Goal: Transaction & Acquisition: Download file/media

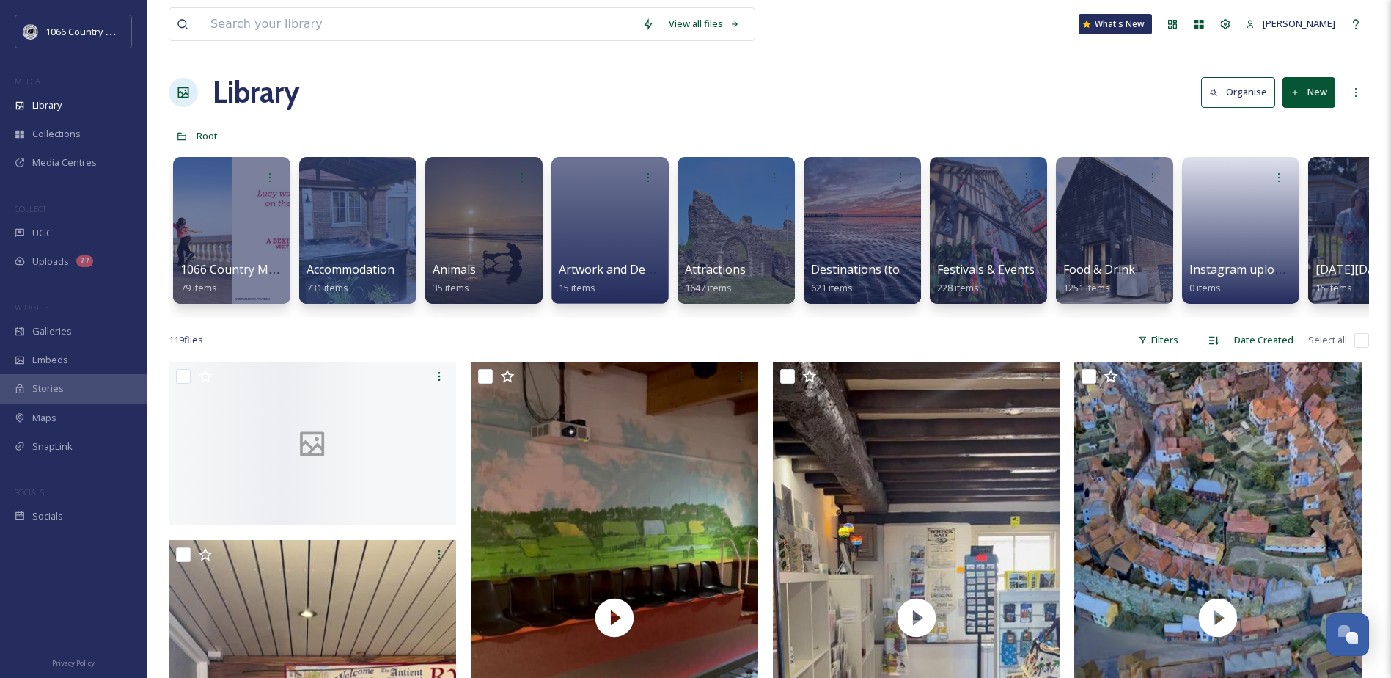
scroll to position [2088, 0]
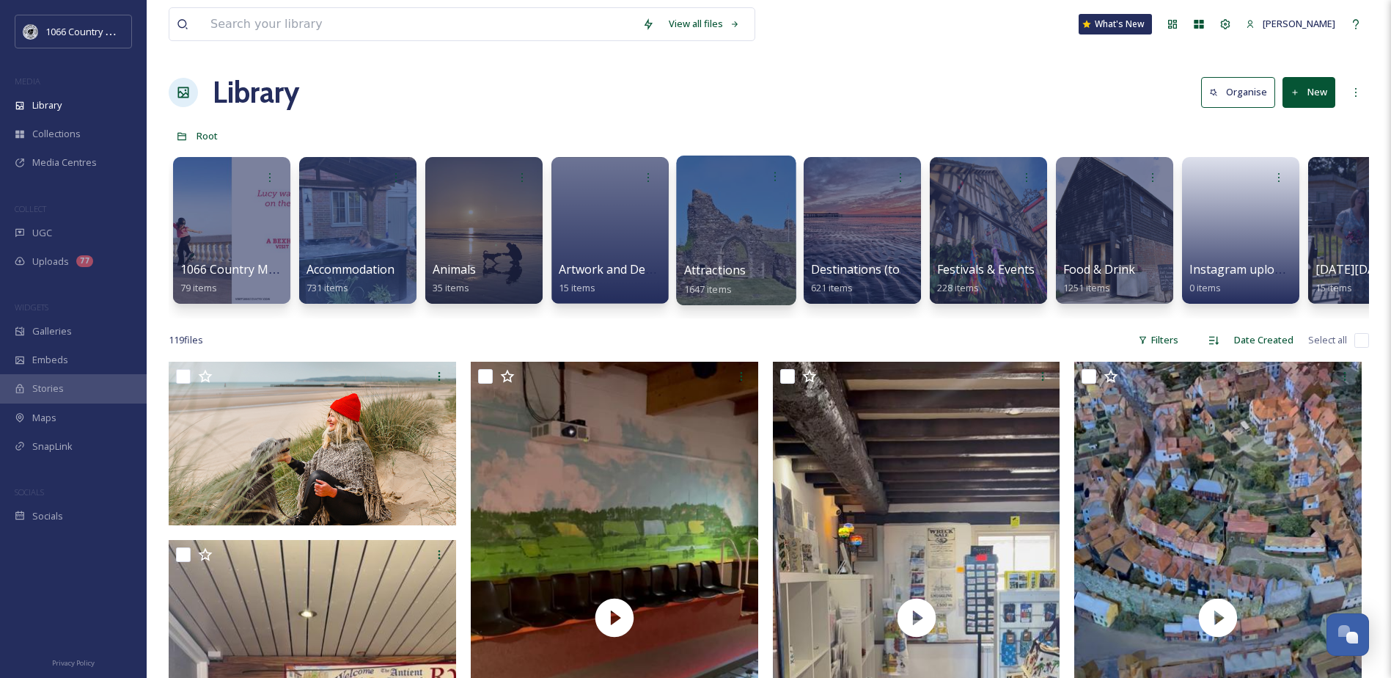
click at [774, 214] on div at bounding box center [736, 230] width 120 height 150
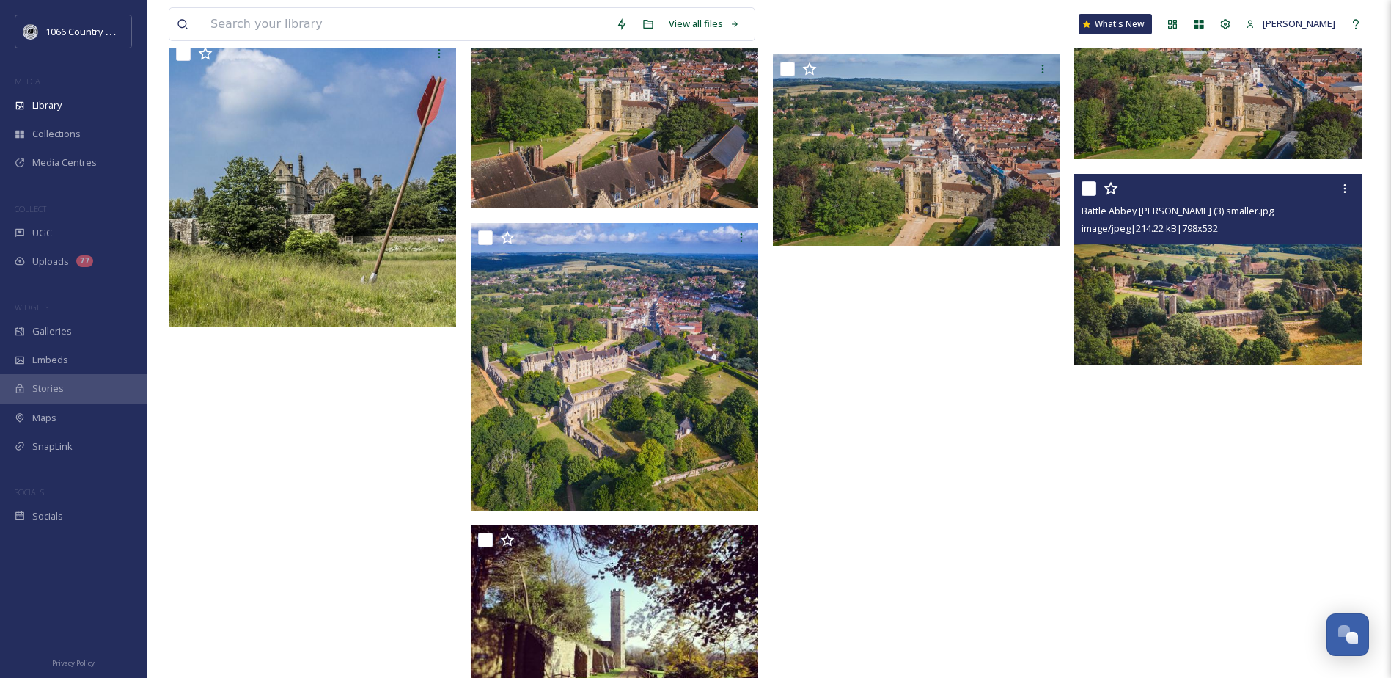
scroll to position [1994, 0]
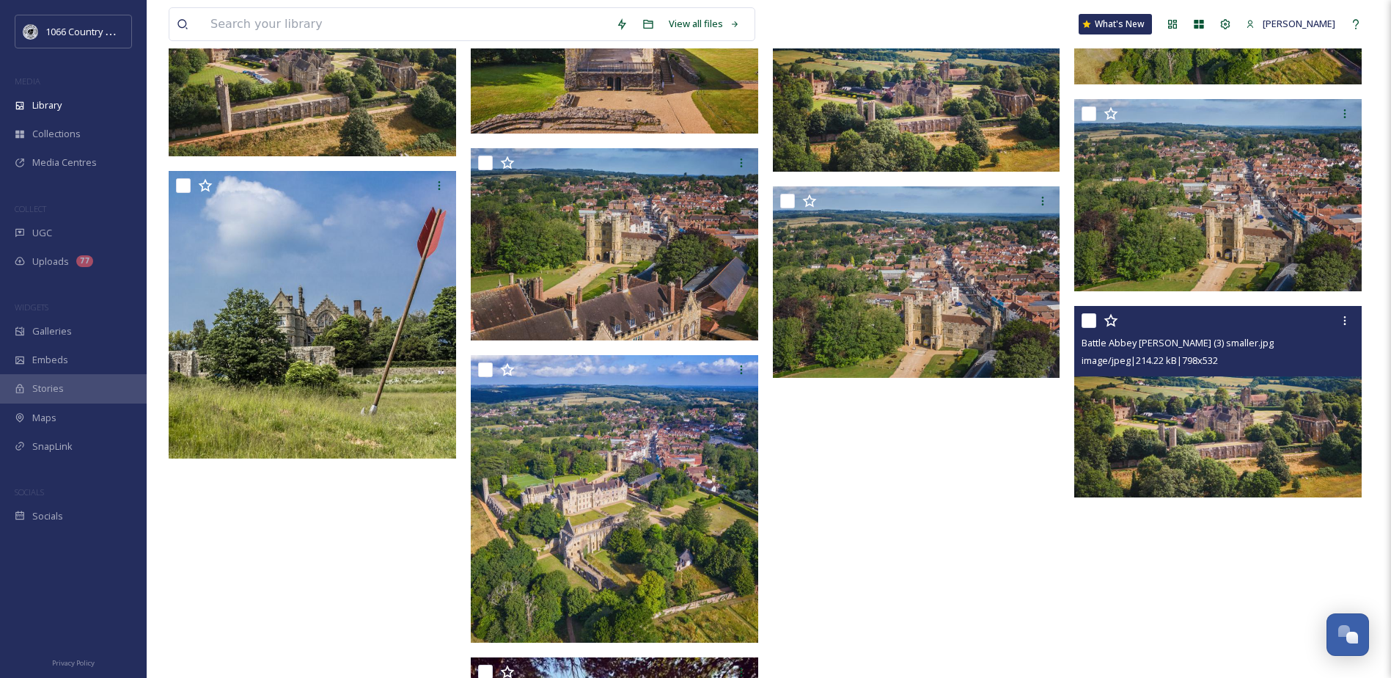
click at [1259, 401] on img at bounding box center [1218, 401] width 288 height 192
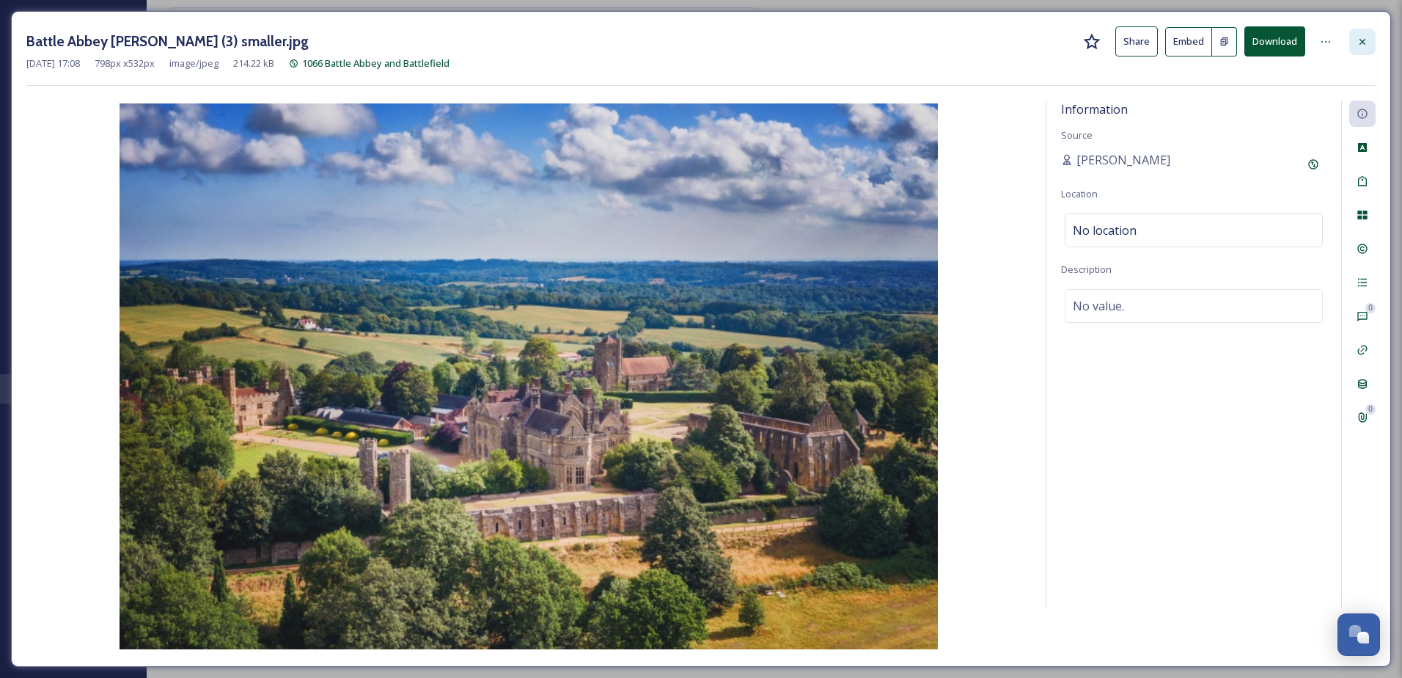
click at [1360, 46] on icon at bounding box center [1363, 42] width 12 height 12
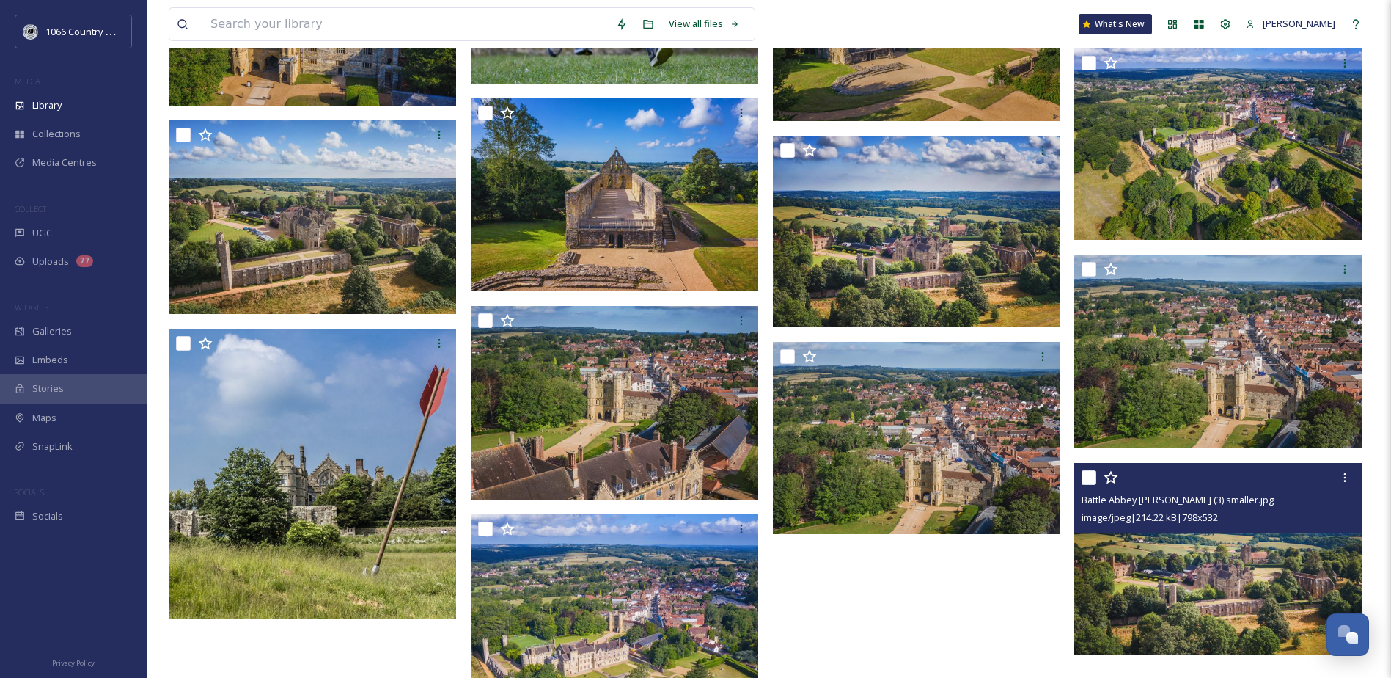
scroll to position [1848, 0]
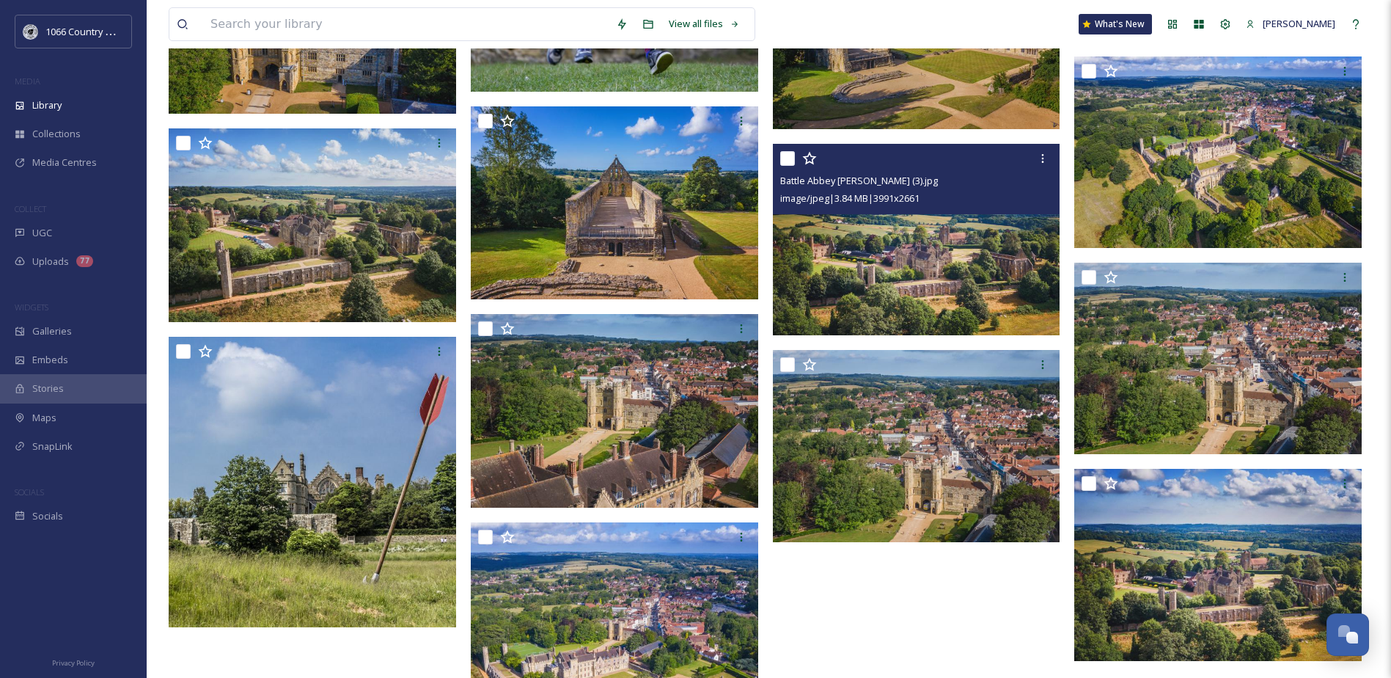
drag, startPoint x: 899, startPoint y: 266, endPoint x: 866, endPoint y: 267, distance: 33.0
click at [866, 267] on img at bounding box center [917, 240] width 288 height 192
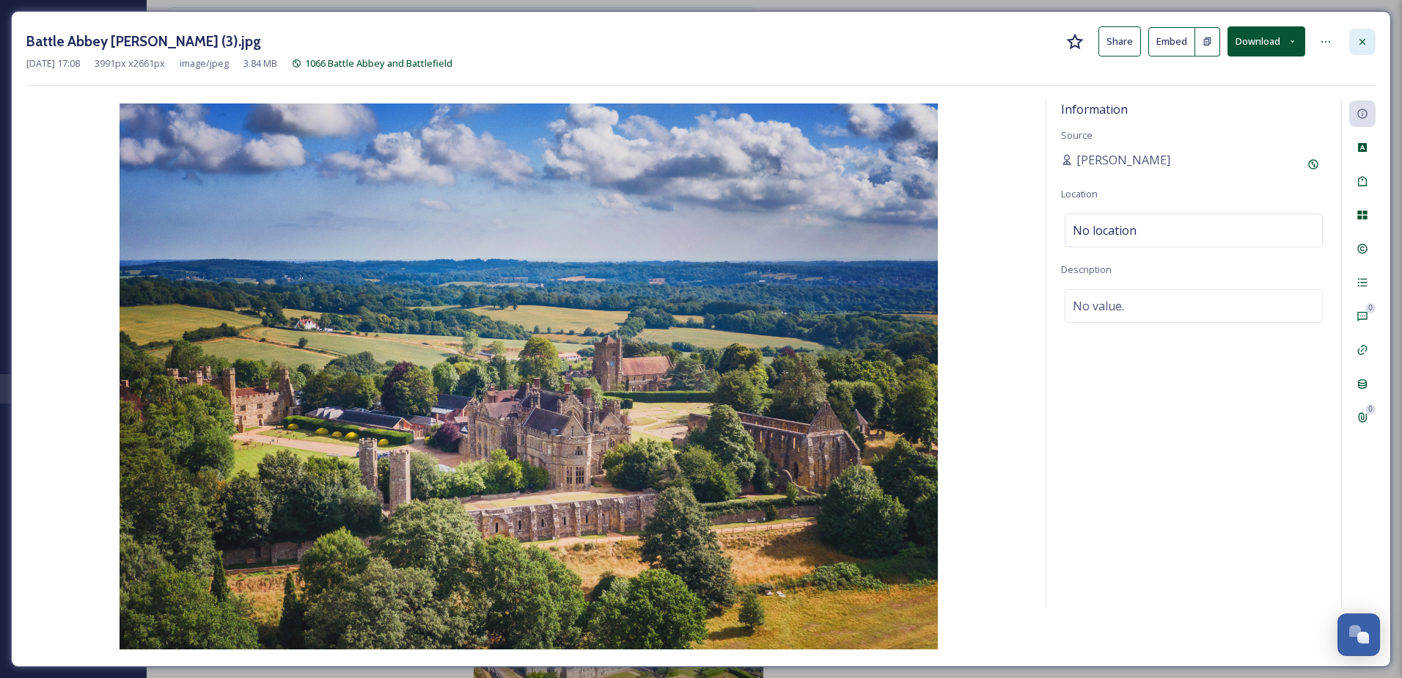
click at [1354, 33] on div at bounding box center [1363, 42] width 26 height 26
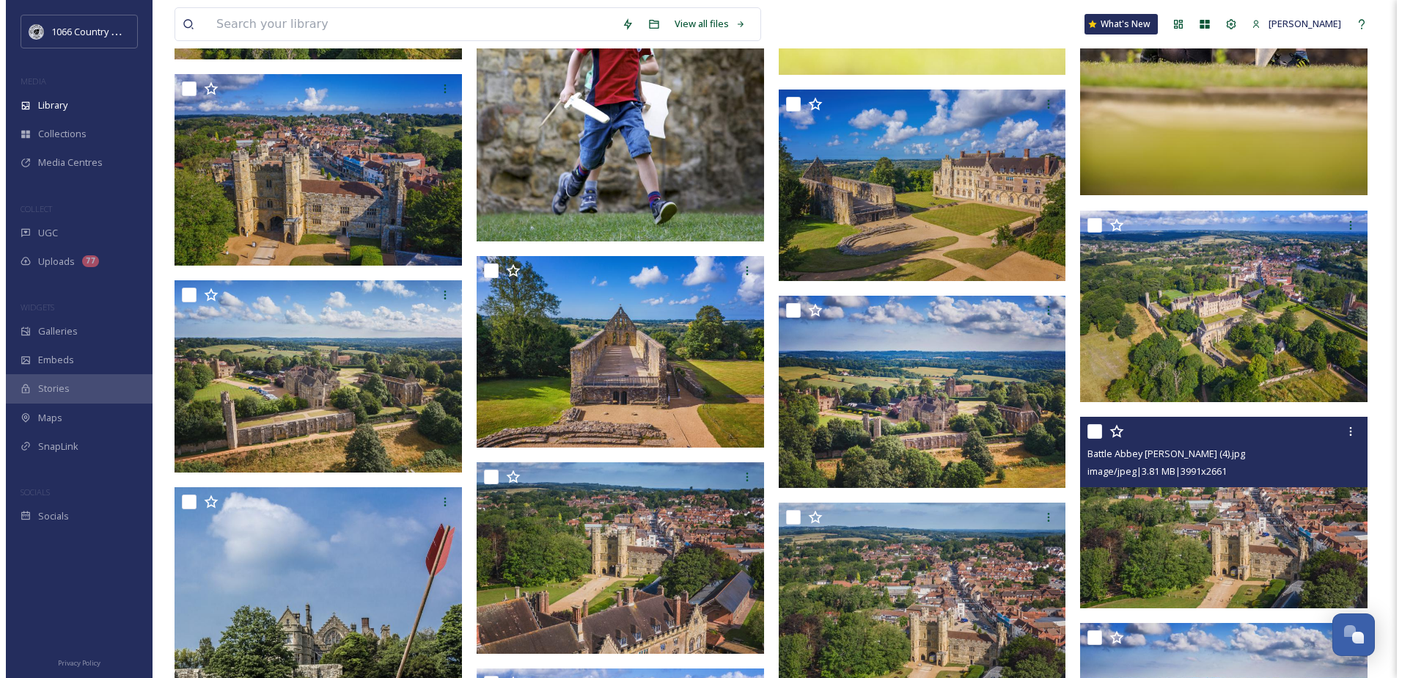
scroll to position [1627, 0]
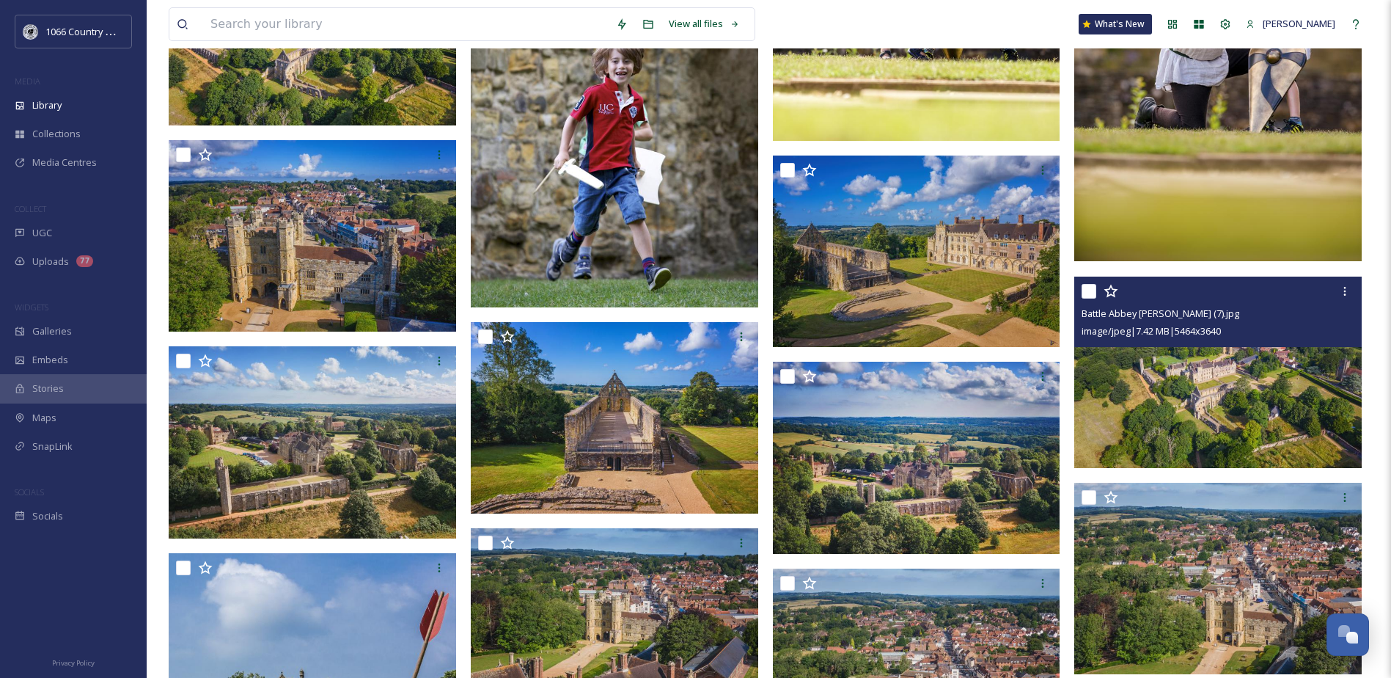
click at [1215, 433] on img at bounding box center [1218, 372] width 288 height 191
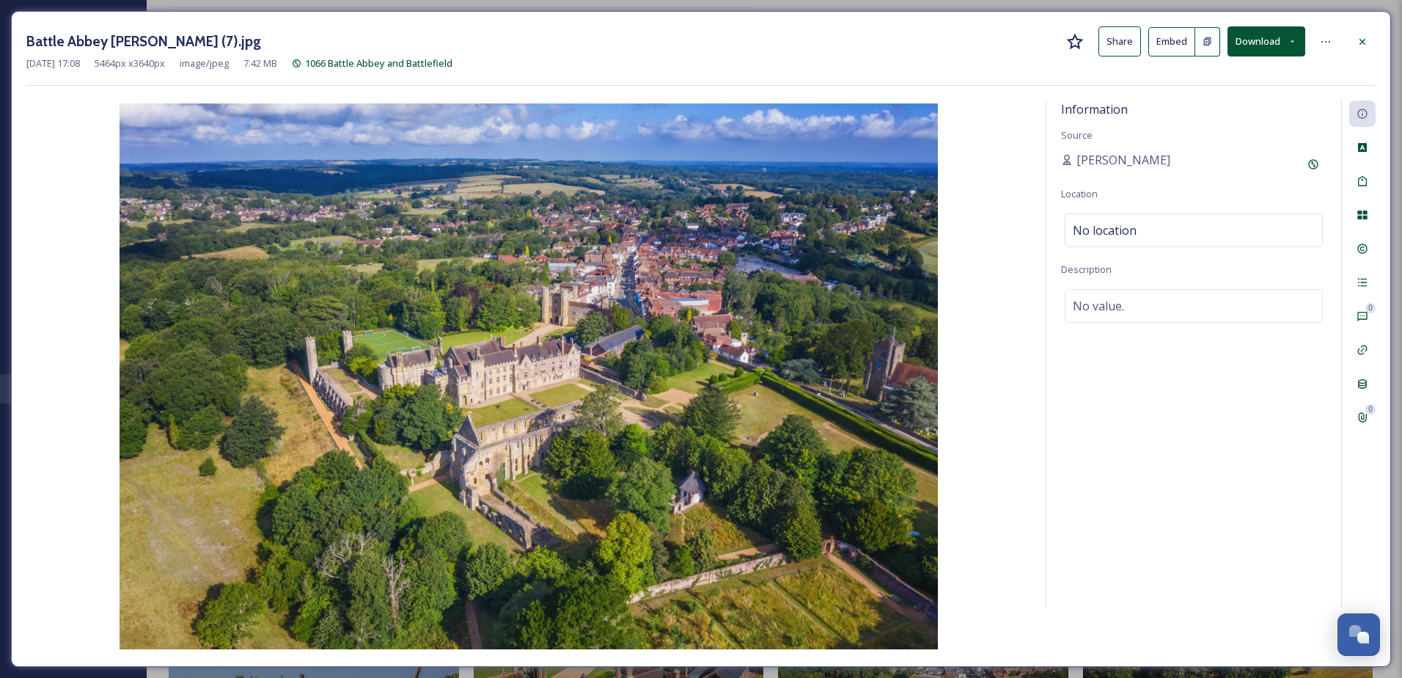
click at [1283, 8] on div "Battle Abbey [PERSON_NAME] (7).jpg Share Embed Download [DATE] 17:08 5464 px x …" at bounding box center [701, 339] width 1402 height 678
click at [1269, 37] on button "Download" at bounding box center [1267, 41] width 78 height 30
click at [1184, 68] on span "Download Original (5464 x 3640)" at bounding box center [1228, 75] width 139 height 14
